Goal: Task Accomplishment & Management: Use online tool/utility

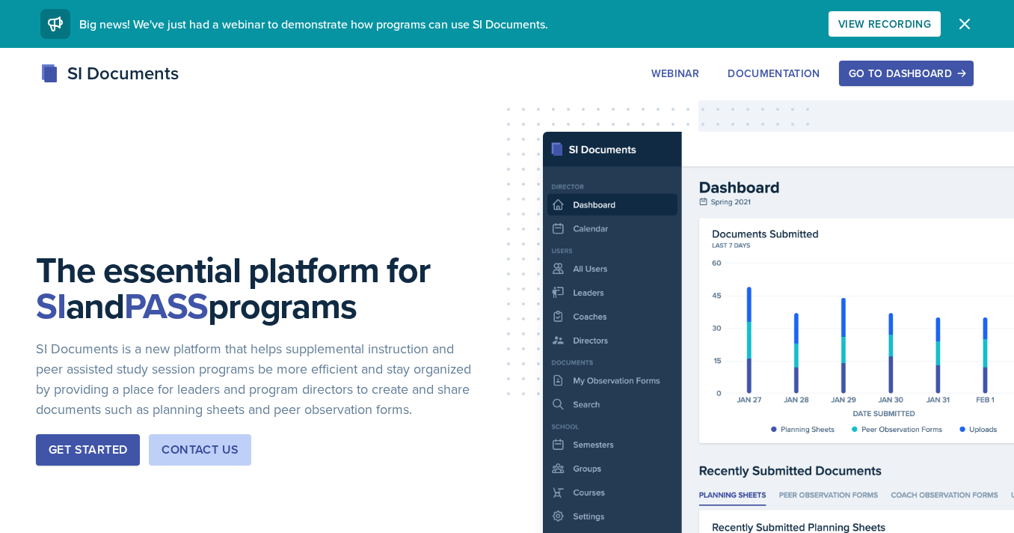
click at [889, 83] on button "Go to Dashboard" at bounding box center [906, 73] width 135 height 25
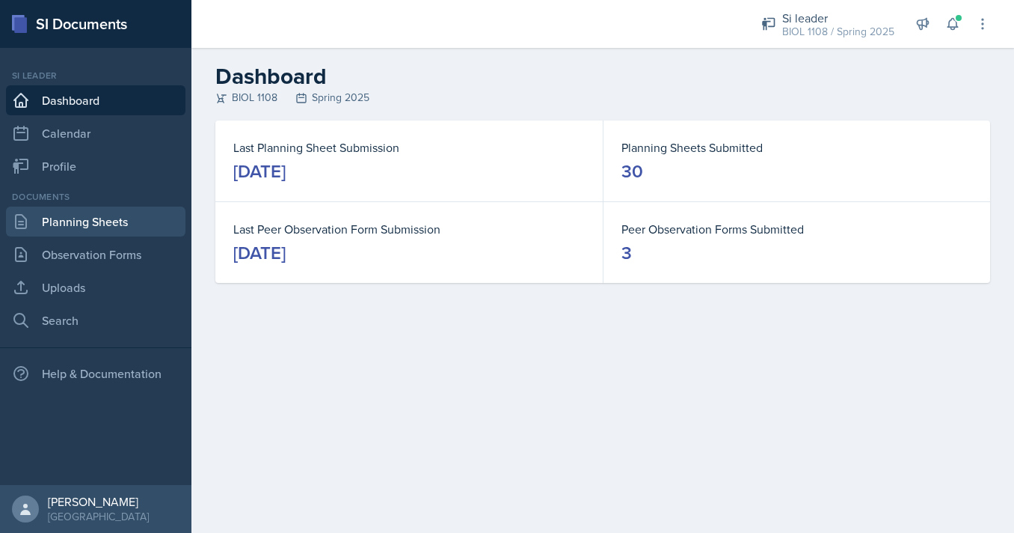
click at [83, 227] on link "Planning Sheets" at bounding box center [96, 221] width 180 height 30
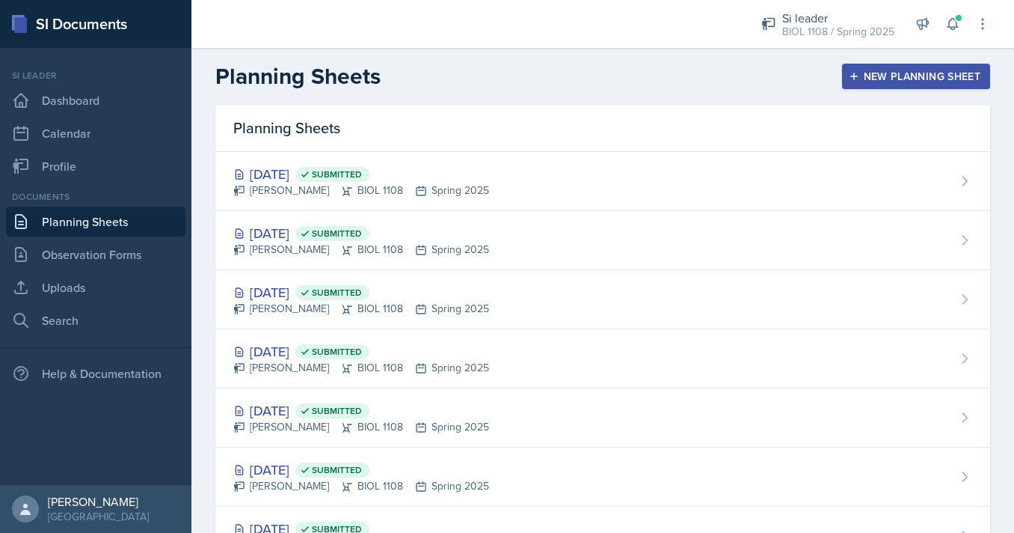
click at [929, 77] on div "New Planning Sheet" at bounding box center [916, 76] width 129 height 12
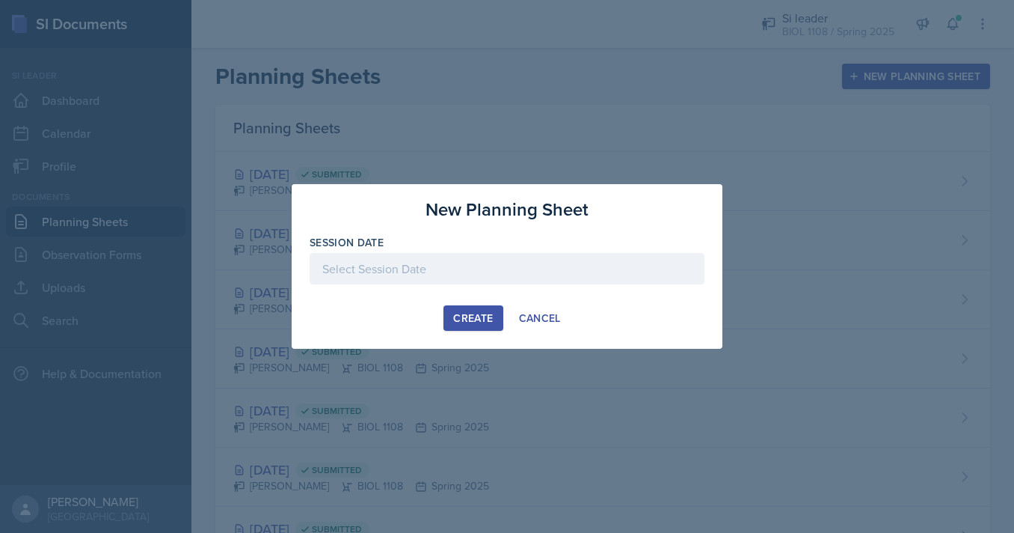
click at [544, 251] on div "Session Date" at bounding box center [507, 267] width 395 height 64
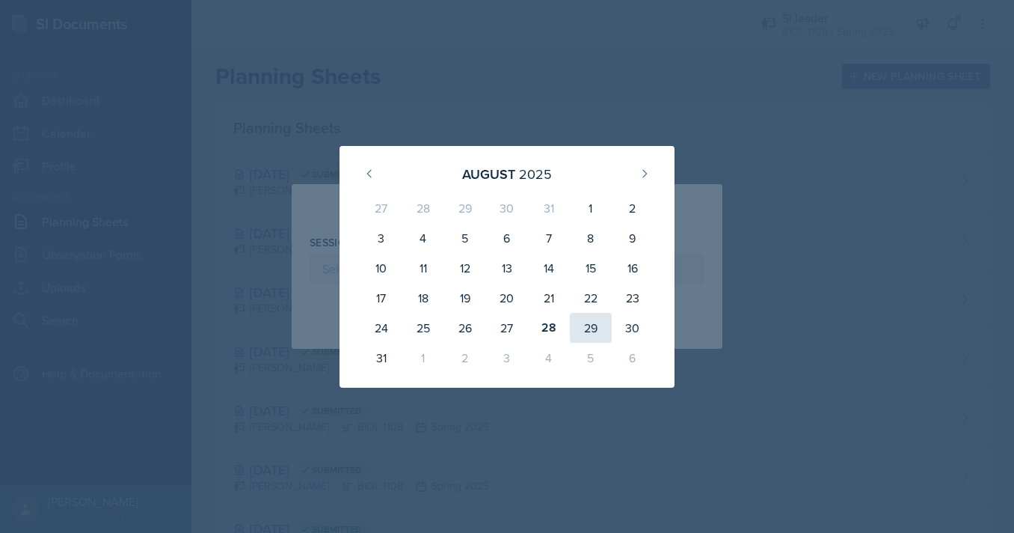
click at [589, 318] on div "29" at bounding box center [591, 328] width 42 height 30
type input "August 29th, 2025"
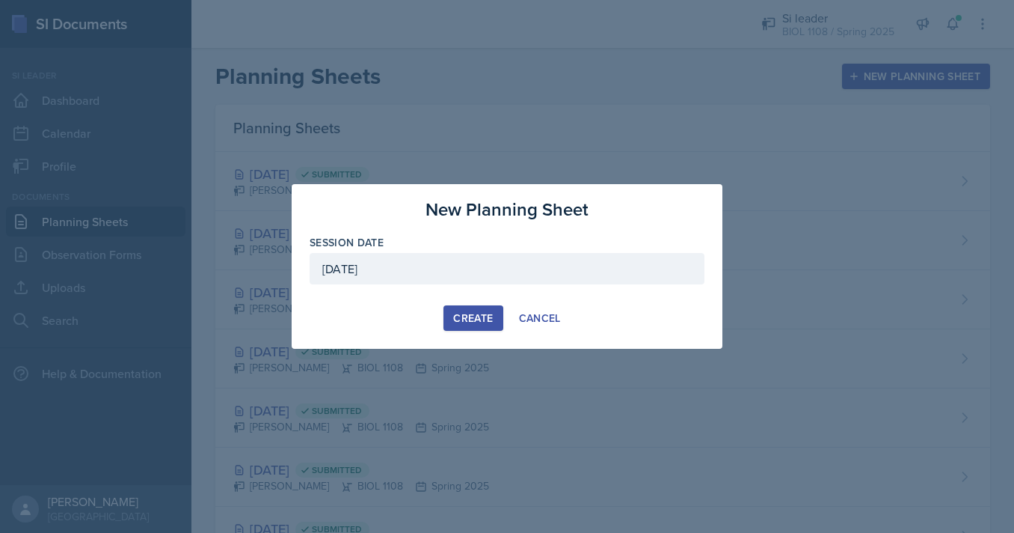
click at [479, 312] on div "Create" at bounding box center [473, 318] width 40 height 12
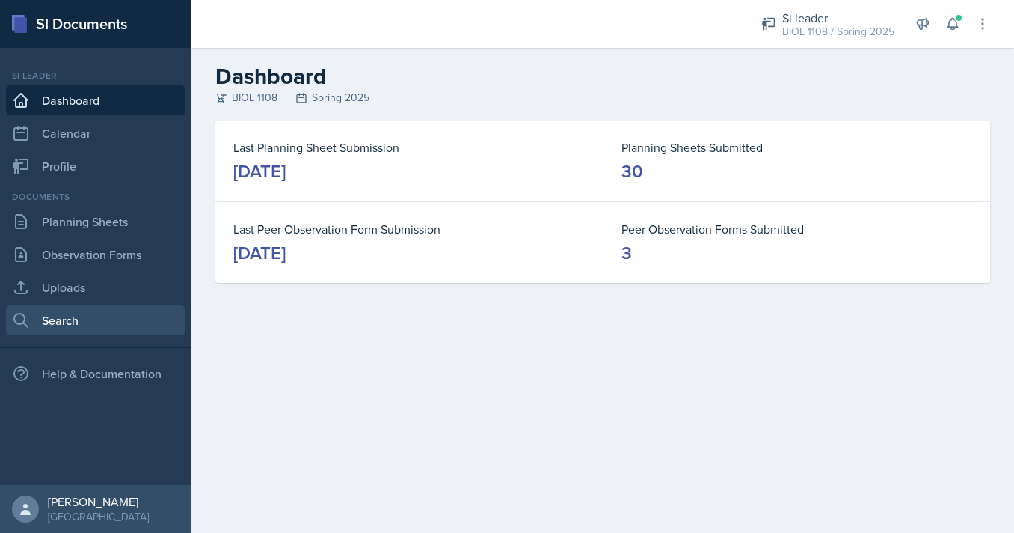
click at [59, 333] on link "Search" at bounding box center [96, 320] width 180 height 30
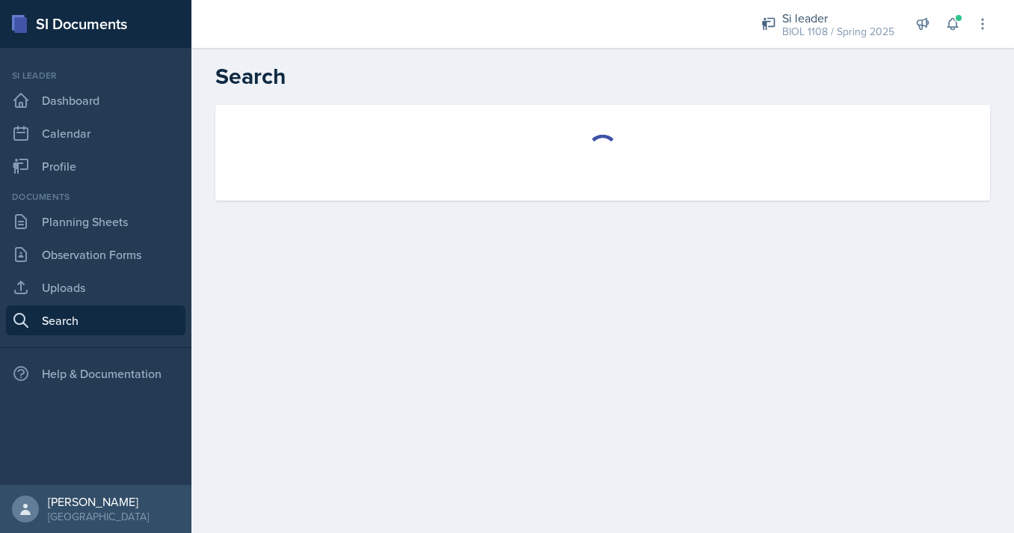
select select "all"
select select "1"
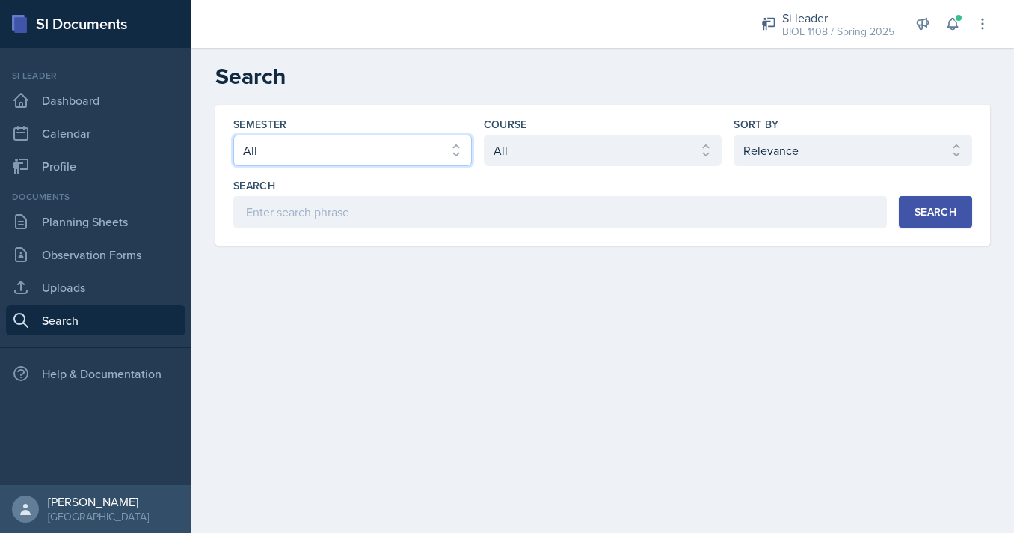
select select "e2039551-f485-4c1b-a525-5b9893bb04c4"
click option "Spring 2025" at bounding box center [0, 0] width 0 height 0
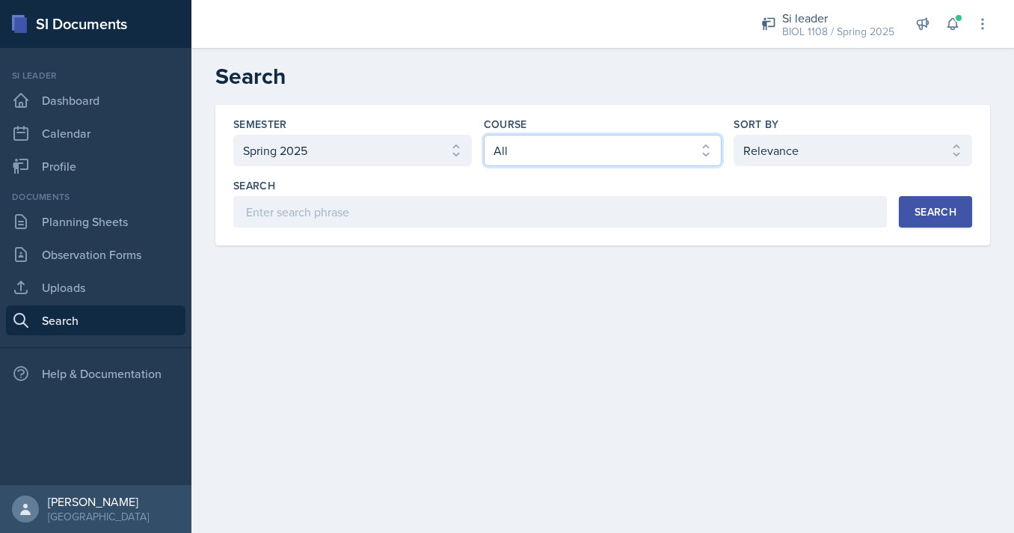
click at [484, 135] on select "Select course All ACCT 2101 ACCT 2102 ACCT 4050 ANTH 1102 ANTH 3301 ARCH 1000 A…" at bounding box center [603, 150] width 239 height 31
select select "5fcd17bf-4c83-4ef3-b338-22f7dd783e60"
click option "BIOL 1108" at bounding box center [0, 0] width 0 height 0
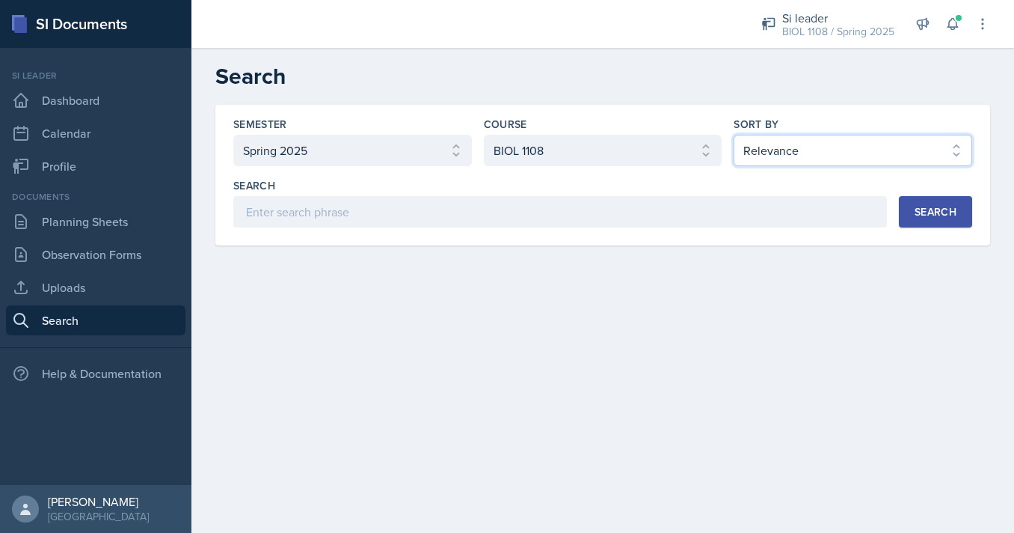
click option "Document Date (Desc)" at bounding box center [0, 0] width 0 height 0
click at [929, 218] on div "Search" at bounding box center [936, 212] width 42 height 12
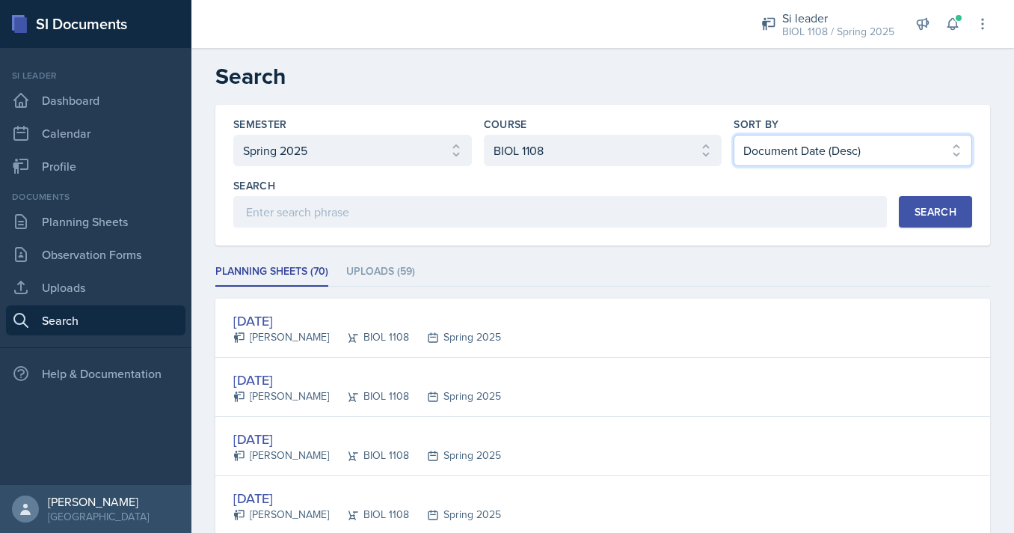
select select "2"
click option "Document Date (Asc)" at bounding box center [0, 0] width 0 height 0
click at [926, 212] on div "Search" at bounding box center [936, 212] width 42 height 12
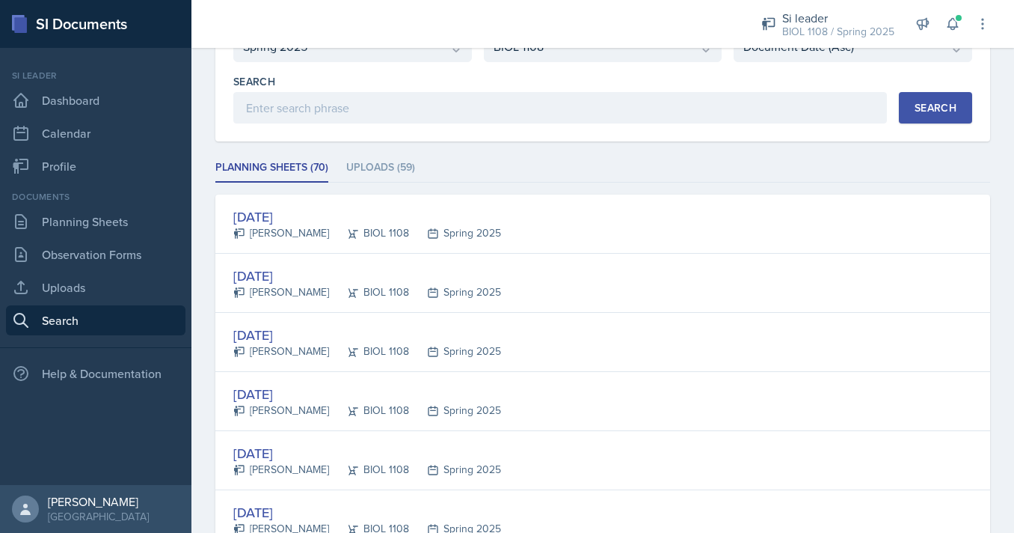
scroll to position [103, 0]
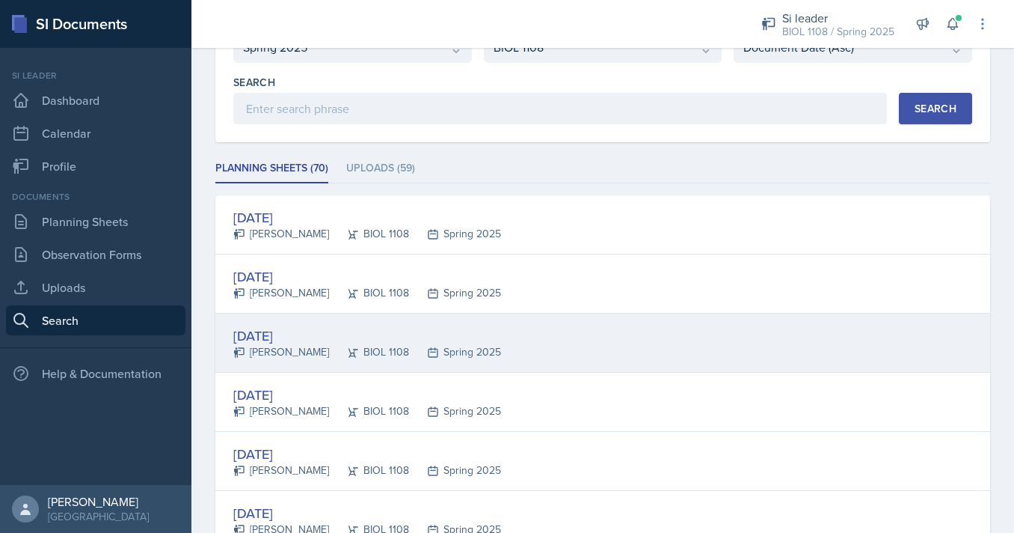
click at [513, 346] on div "[DATE] [PERSON_NAME] BIOL 1108 Spring 2025" at bounding box center [602, 342] width 775 height 59
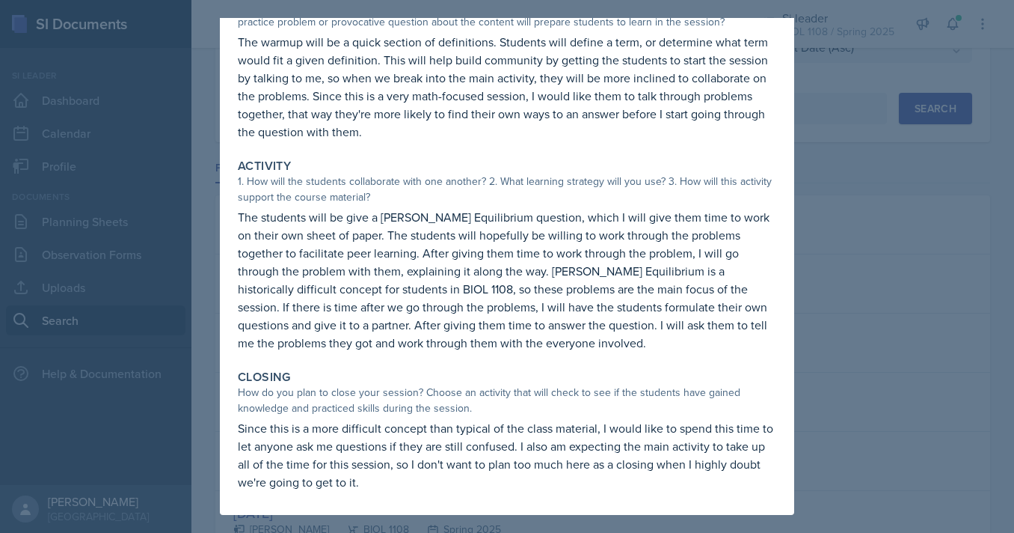
scroll to position [0, 0]
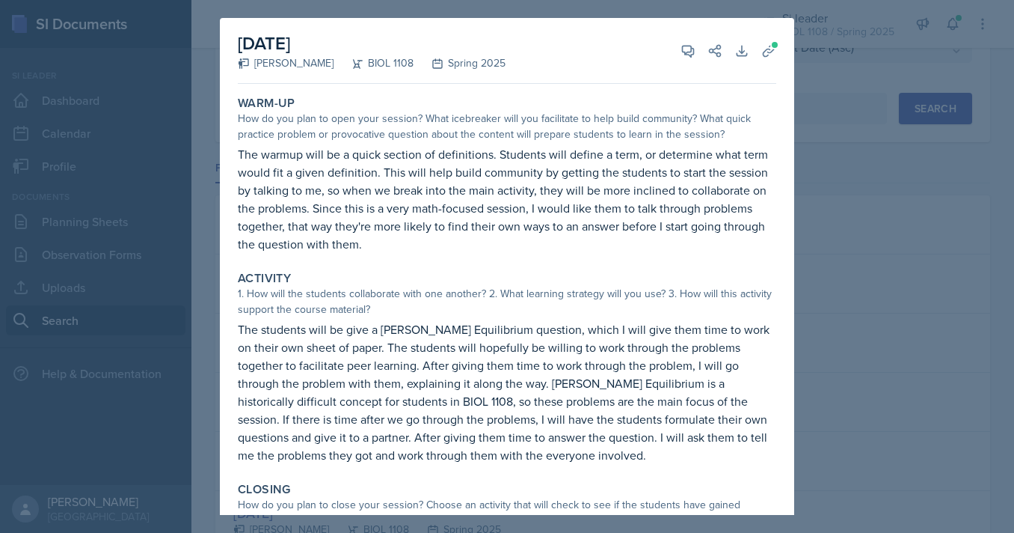
click at [829, 315] on div at bounding box center [507, 266] width 1014 height 533
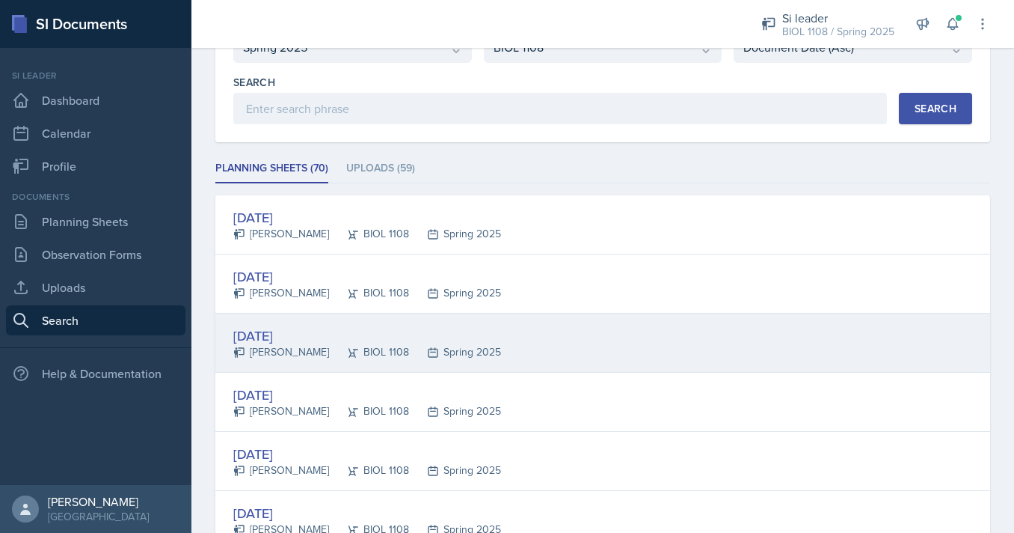
click at [313, 351] on div "[PERSON_NAME]" at bounding box center [281, 352] width 96 height 16
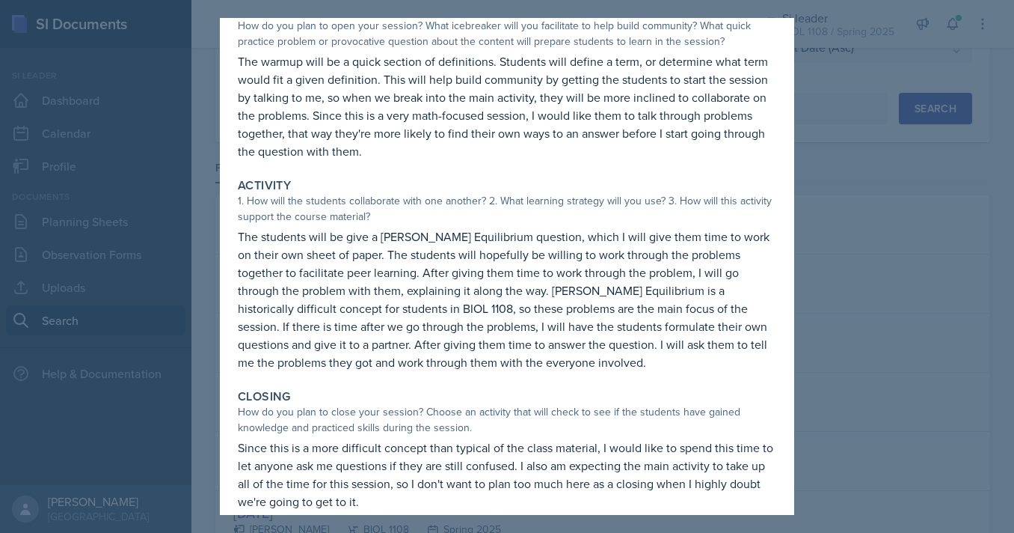
scroll to position [112, 0]
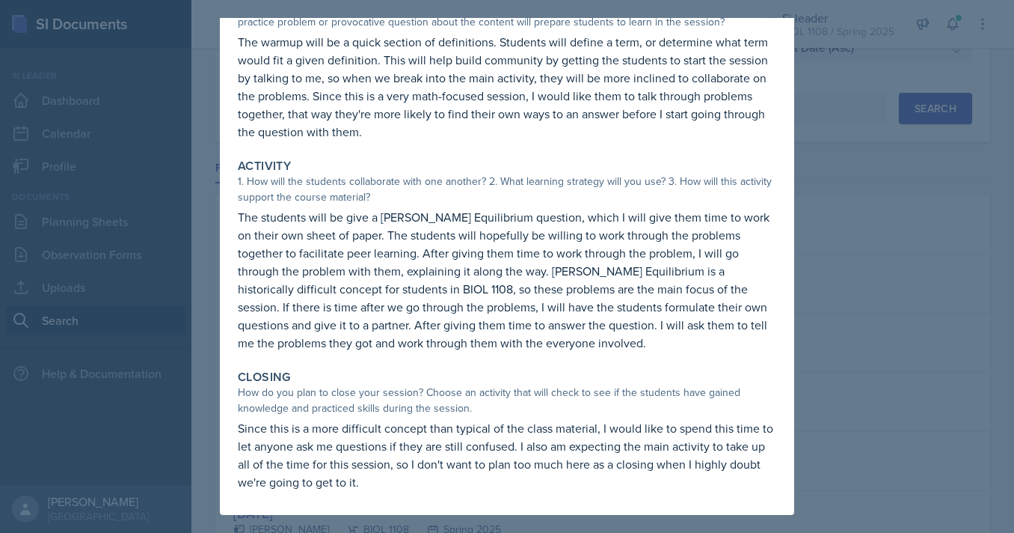
click at [863, 213] on div at bounding box center [507, 266] width 1014 height 533
